Goal: Information Seeking & Learning: Obtain resource

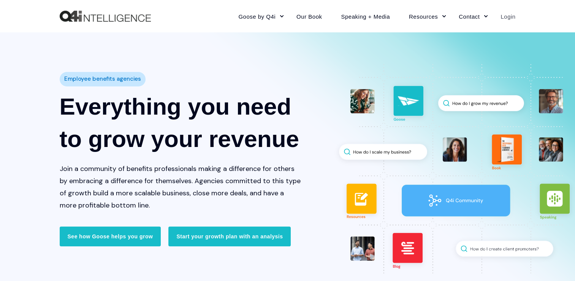
click at [508, 19] on link "Login" at bounding box center [503, 16] width 24 height 33
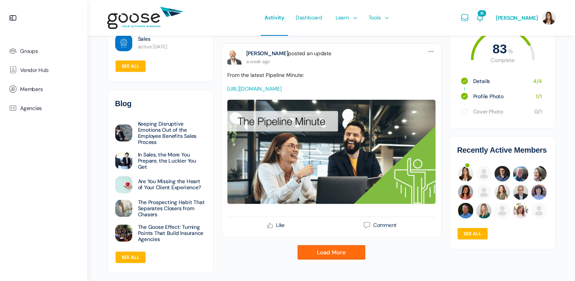
scroll to position [1907, 0]
click at [323, 254] on link "Load More" at bounding box center [331, 251] width 68 height 15
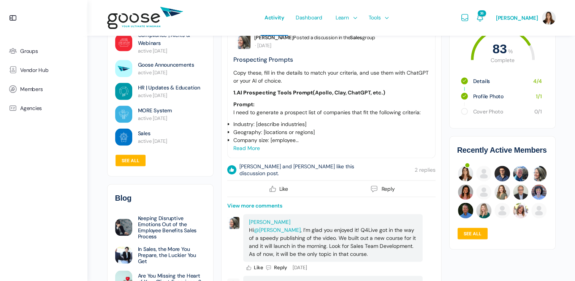
scroll to position [4382, 0]
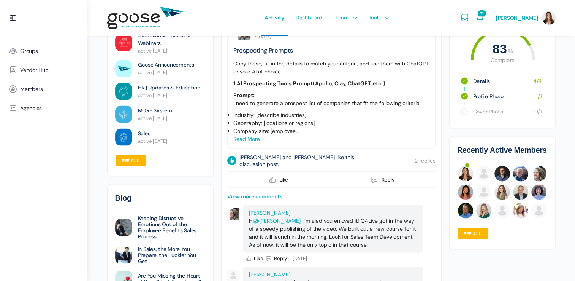
click at [256, 142] on link "Read more" at bounding box center [246, 138] width 27 height 7
drag, startPoint x: 256, startPoint y: 171, endPoint x: 378, endPoint y: 154, distance: 122.9
click at [378, 127] on p "Geography: [locations or regions]" at bounding box center [331, 123] width 196 height 8
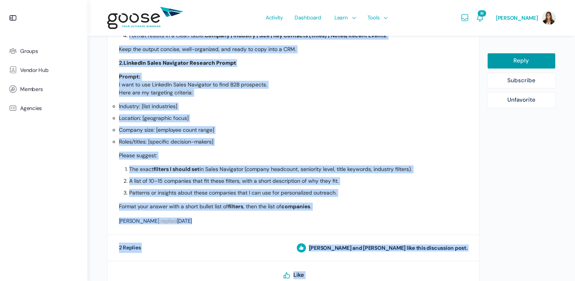
scroll to position [632, 0]
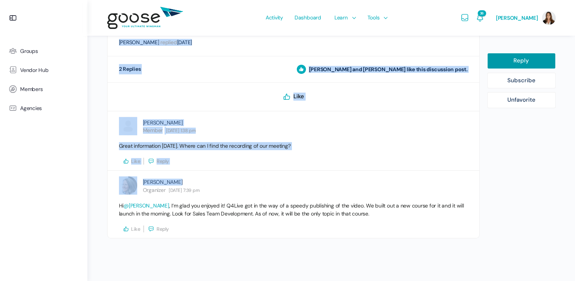
drag, startPoint x: 118, startPoint y: 96, endPoint x: 313, endPoint y: 52, distance: 199.1
copy div "Copy these, fill in the details to match your criteria, and use them with ChatG…"
